Goal: Information Seeking & Learning: Learn about a topic

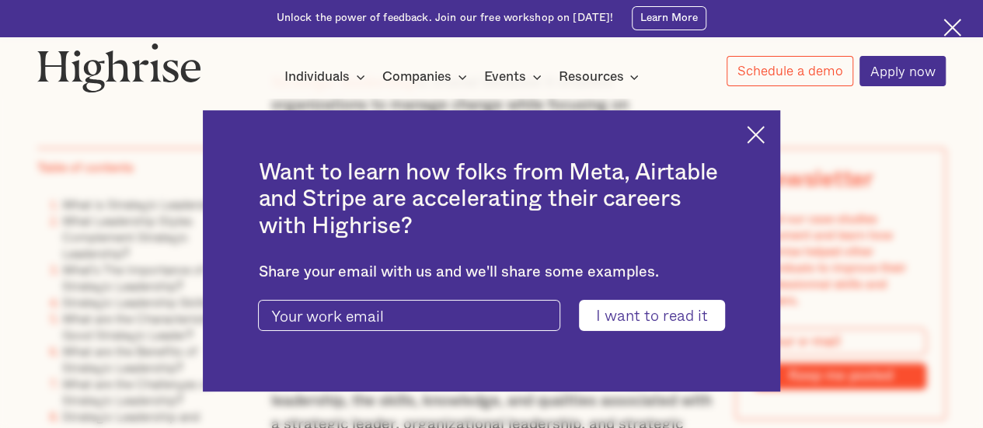
scroll to position [963, 0]
click at [758, 141] on img at bounding box center [756, 135] width 18 height 18
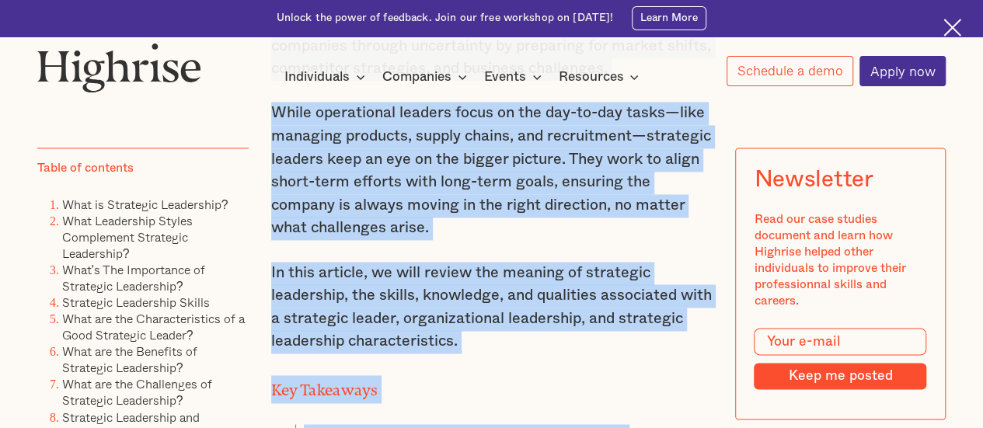
scroll to position [1139, 0]
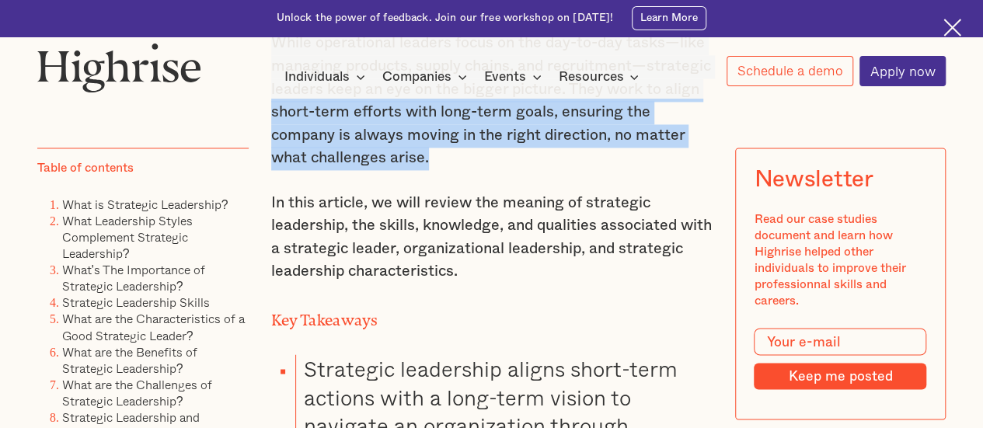
drag, startPoint x: 269, startPoint y: 210, endPoint x: 426, endPoint y: 169, distance: 162.2
copy div "Strategic leadership is crucial because it enables organizations to manage chan…"
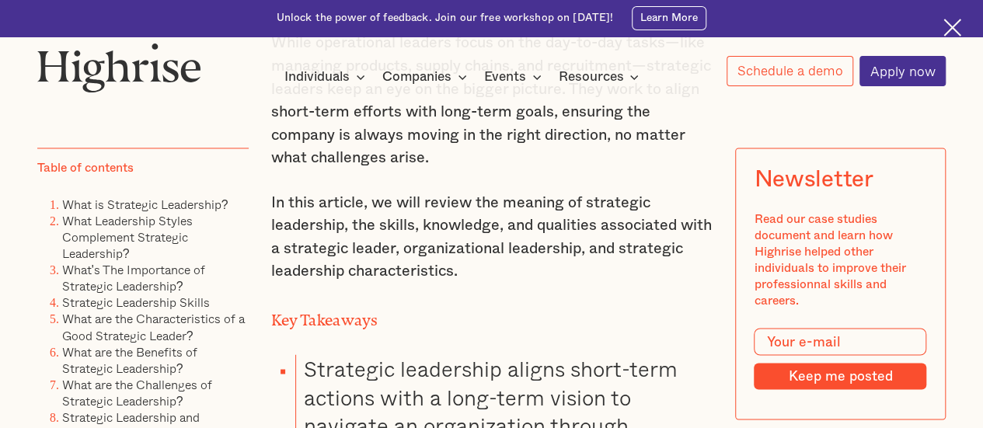
click at [615, 279] on p "In this article, we will review the meaning of strategic leadership, the skills…" at bounding box center [491, 238] width 441 height 92
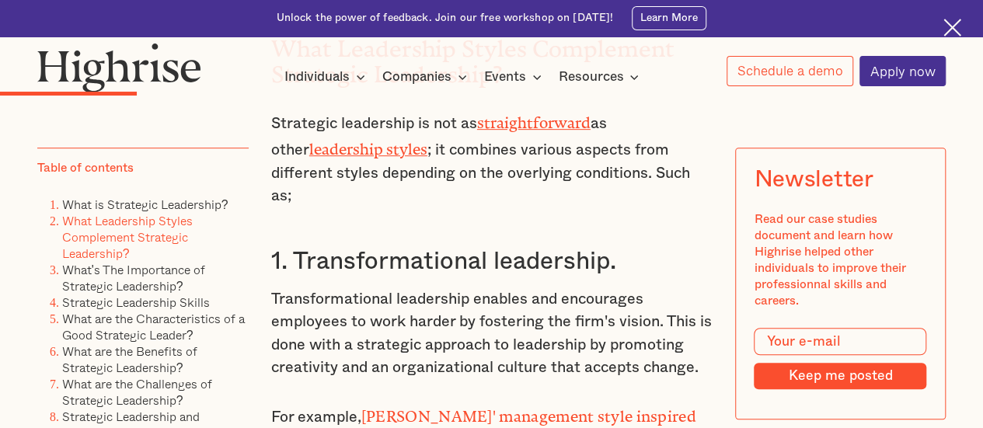
scroll to position [3314, 0]
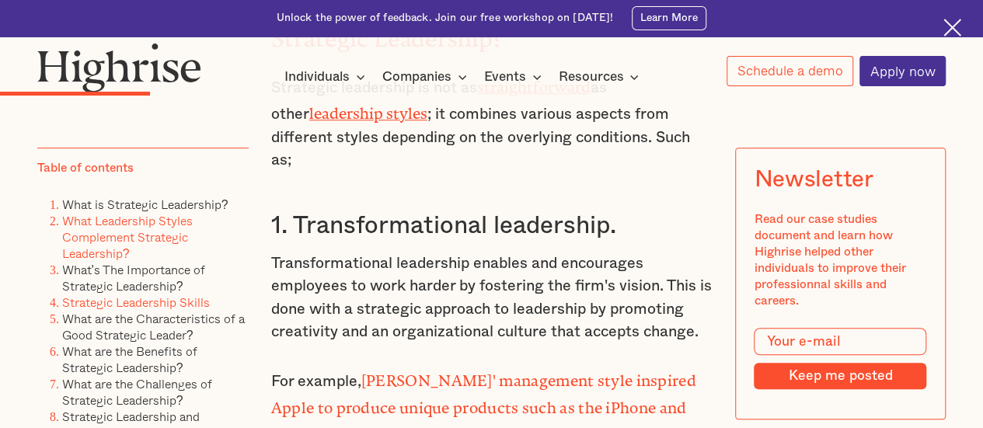
click at [105, 310] on link "Strategic Leadership Skills" at bounding box center [136, 302] width 148 height 19
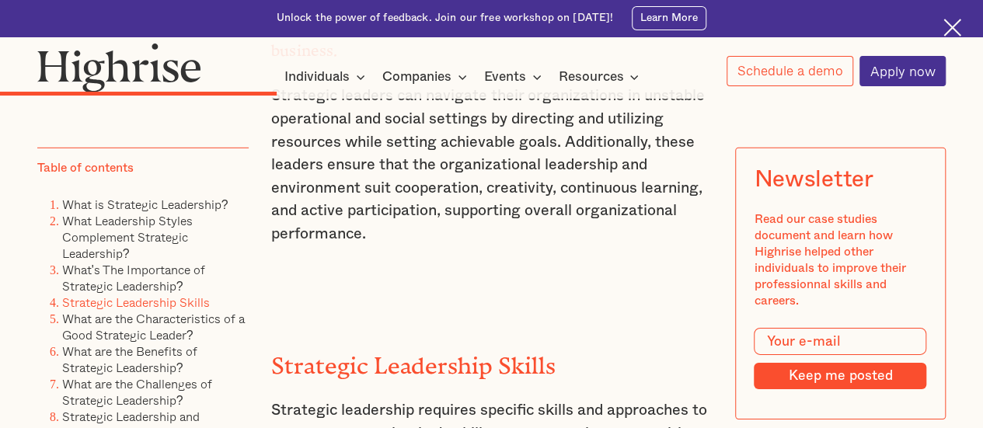
scroll to position [5211, 0]
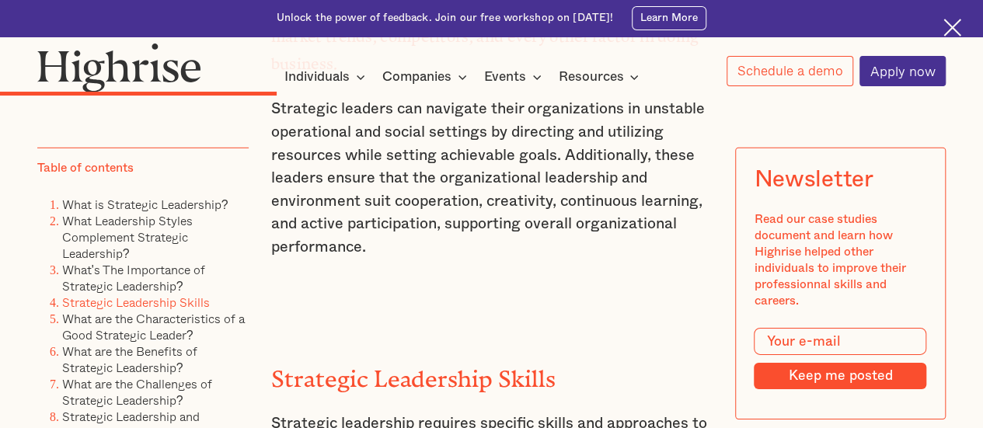
click at [147, 308] on link "Strategic Leadership Skills" at bounding box center [136, 302] width 148 height 19
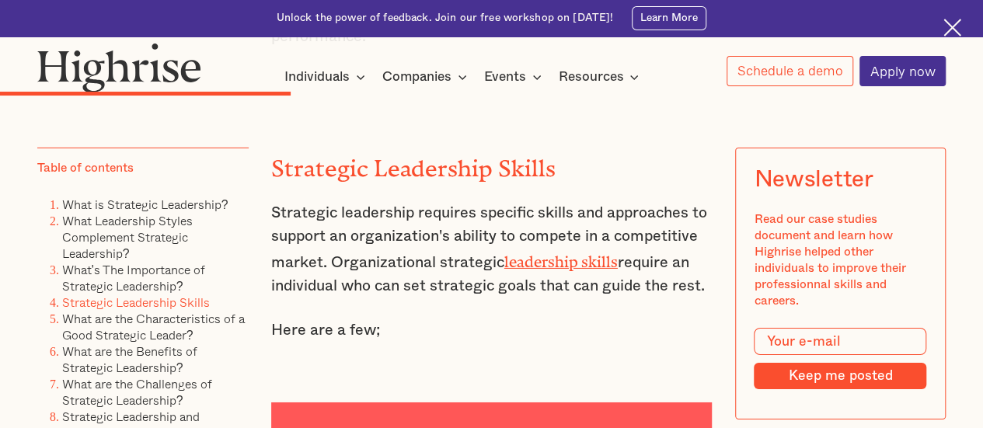
scroll to position [5429, 0]
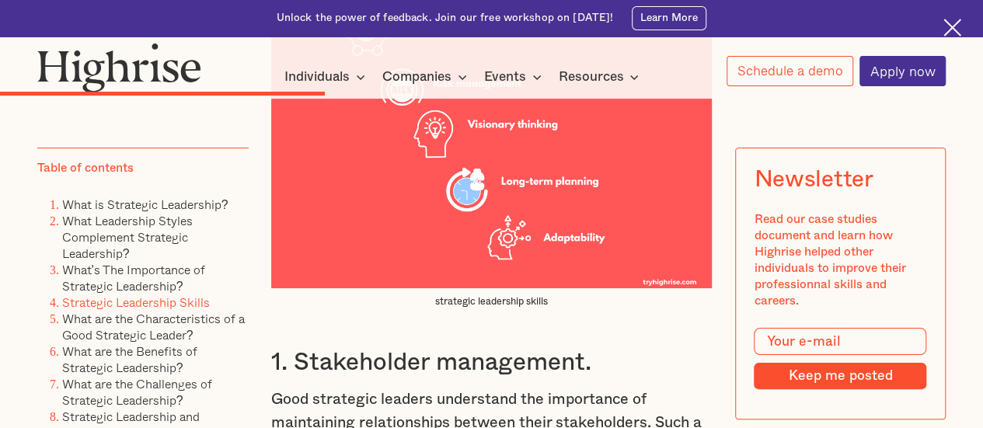
scroll to position [5926, 0]
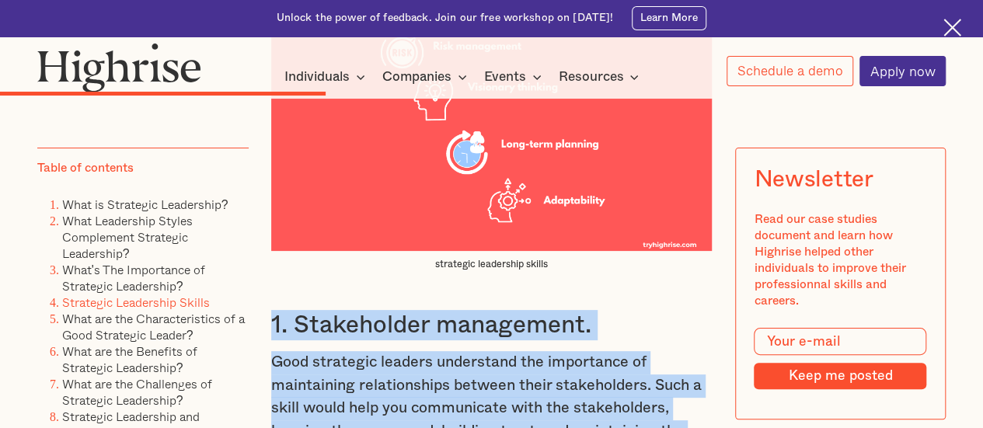
drag, startPoint x: 270, startPoint y: 235, endPoint x: 447, endPoint y: 363, distance: 217.6
copy div "1. Stakeholder management. Good strategic leaders understand the importance of …"
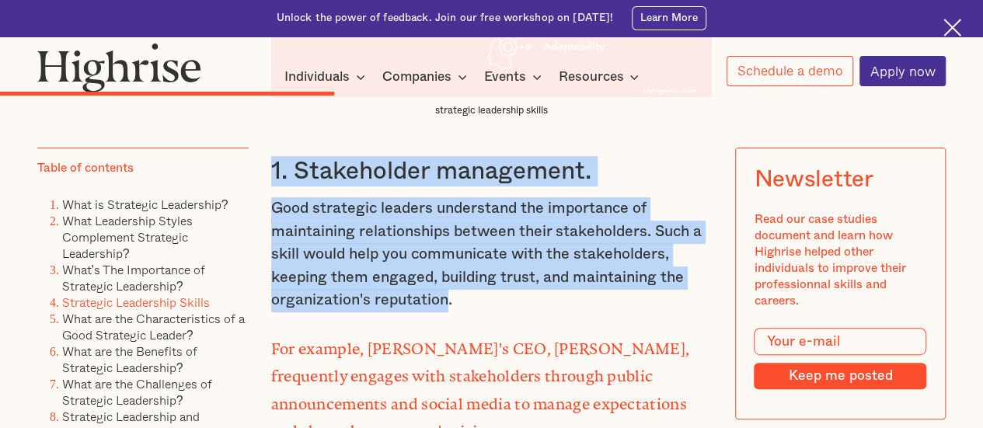
scroll to position [6081, 0]
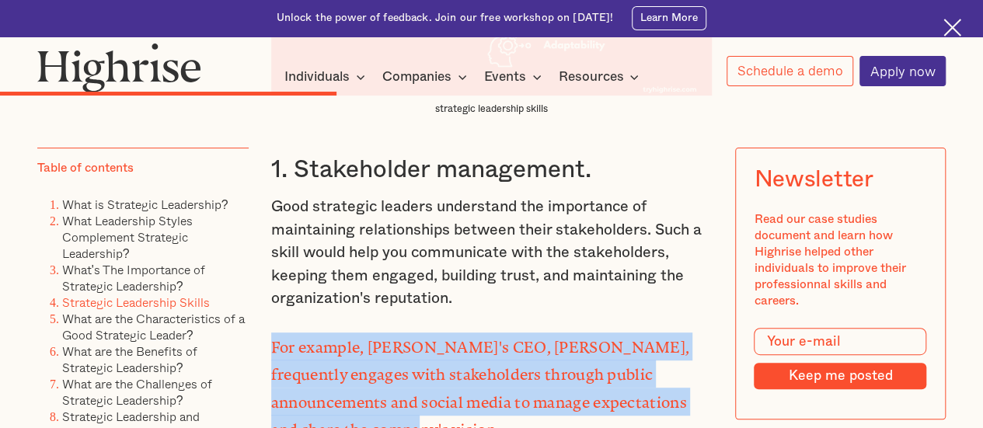
drag, startPoint x: 315, startPoint y: 330, endPoint x: 268, endPoint y: 264, distance: 81.3
click at [271, 339] on strong "For example, [PERSON_NAME]'s CEO, [PERSON_NAME], frequently engages with stakeh…" at bounding box center [480, 385] width 418 height 92
copy strong "For example, [PERSON_NAME]'s CEO, [PERSON_NAME], frequently engages with stakeh…"
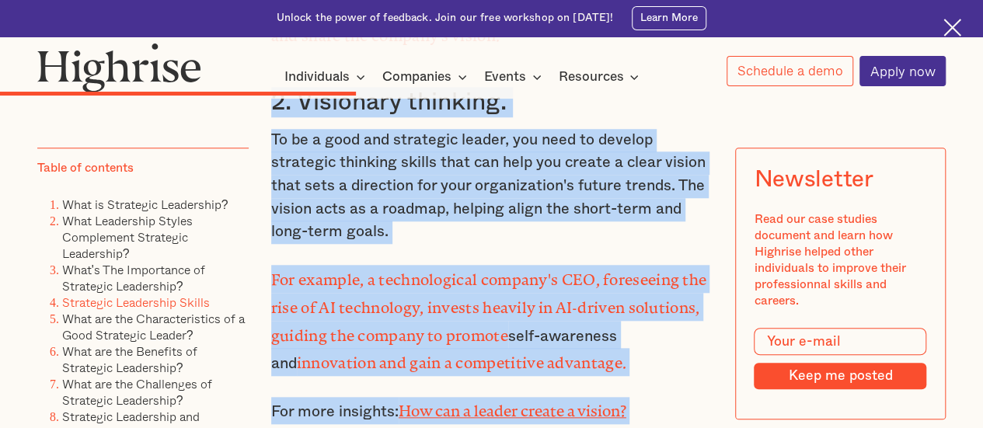
scroll to position [6529, 0]
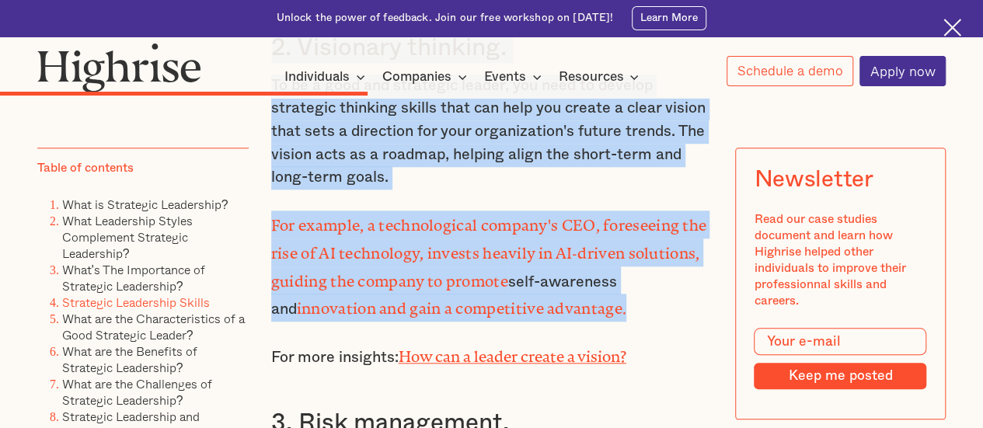
drag, startPoint x: 267, startPoint y: 186, endPoint x: 624, endPoint y: 202, distance: 357.0
copy div "2. Visionary thinking. To be a good and strategic leader, you need to develop s…"
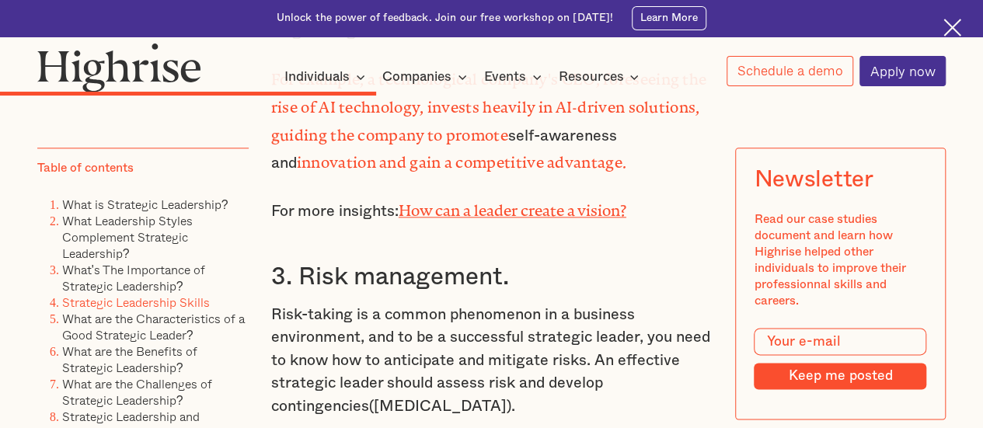
scroll to position [6685, 0]
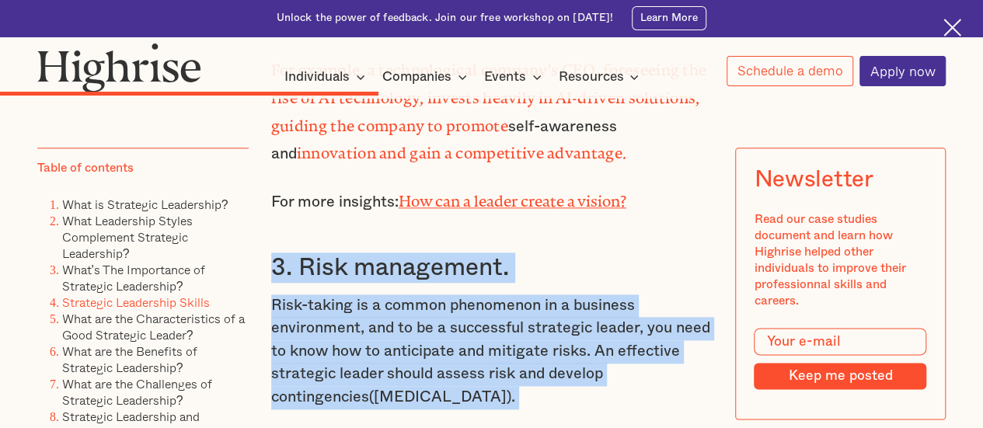
drag, startPoint x: 270, startPoint y: 155, endPoint x: 500, endPoint y: 388, distance: 328.0
copy div "3. Risk management. Risk-taking is a common phenomenon in a business environmen…"
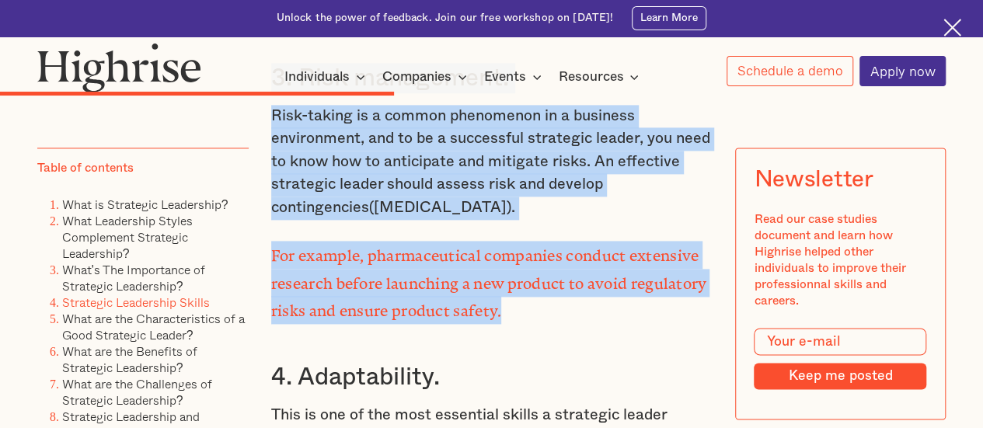
scroll to position [6965, 0]
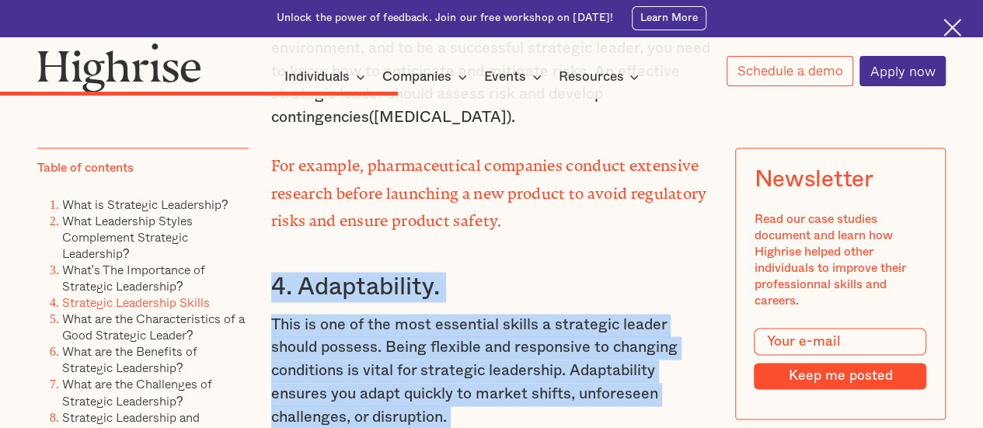
drag, startPoint x: 270, startPoint y: 170, endPoint x: 353, endPoint y: 388, distance: 233.9
click at [353, 388] on div "Strategic Leadership Skills Strategic leadership requires specific skills and a…" at bounding box center [491, 296] width 441 height 3476
copy div "4. Adaptability. This is one of the most essential skills a strategic leader sh…"
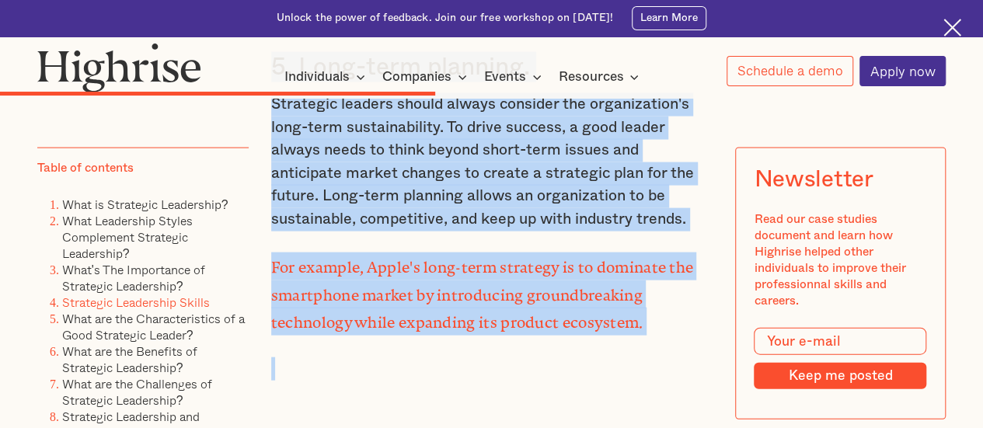
scroll to position [7509, 0]
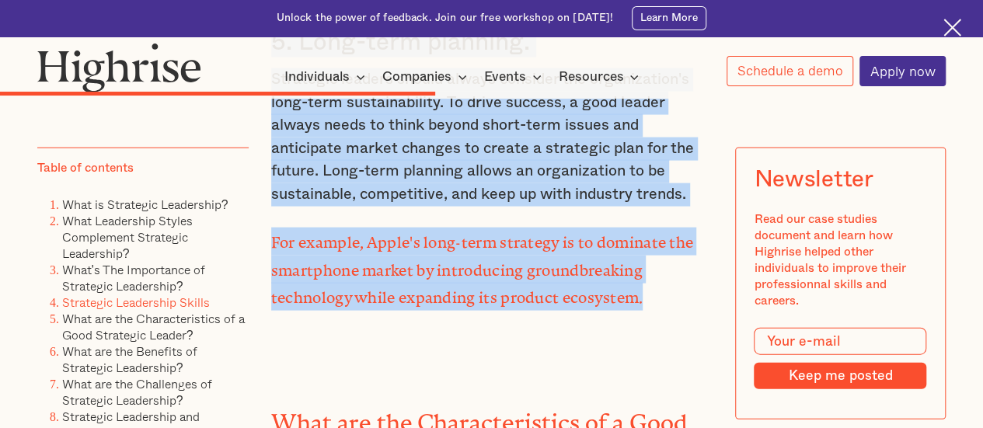
drag, startPoint x: 265, startPoint y: 274, endPoint x: 670, endPoint y: 167, distance: 418.7
copy div "5. Long-term planning. Strategic leaders should always consider the organizatio…"
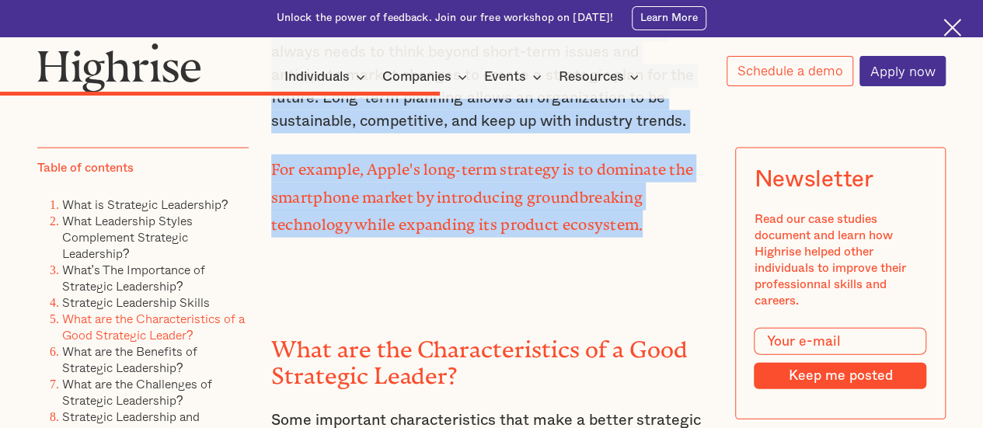
scroll to position [7602, 0]
